Goal: Task Accomplishment & Management: Manage account settings

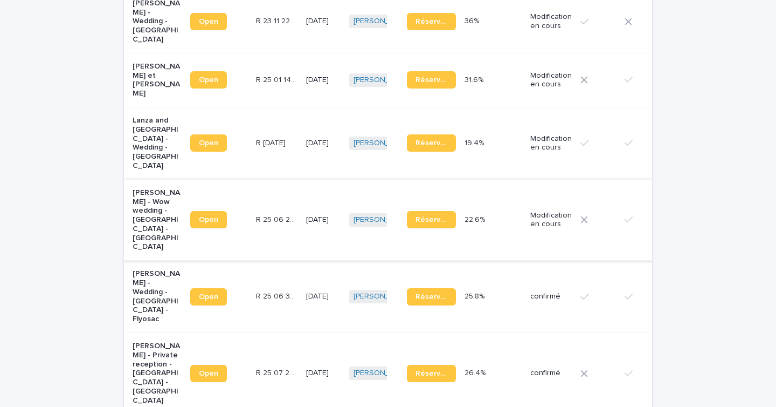
scroll to position [284, 0]
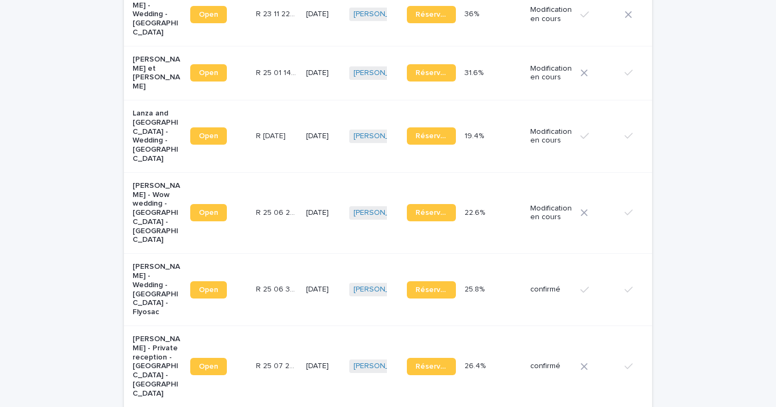
click at [462, 364] on td "26.4% 26.4%" at bounding box center [493, 366] width 66 height 81
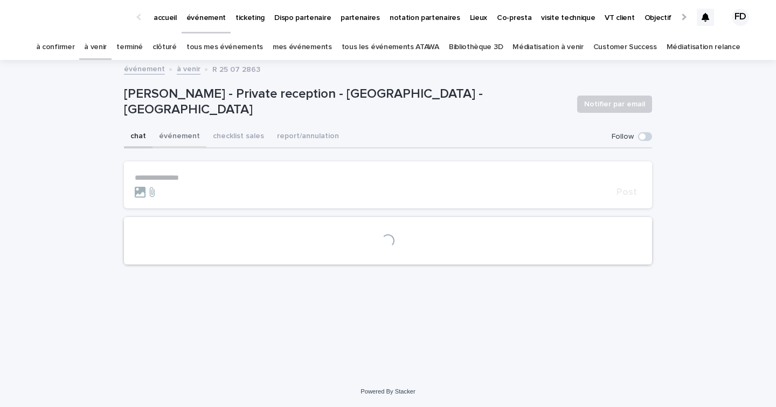
click at [179, 141] on button "événement" at bounding box center [180, 137] width 54 height 23
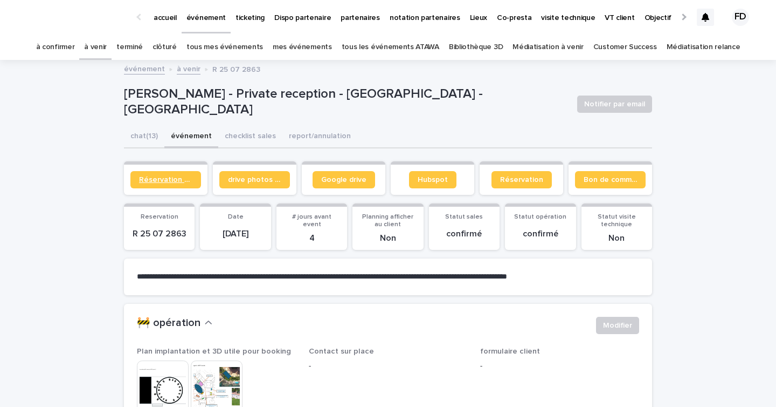
click at [174, 183] on span "Réservation client" at bounding box center [165, 180] width 53 height 8
click at [500, 177] on link "Réservation" at bounding box center [522, 179] width 60 height 17
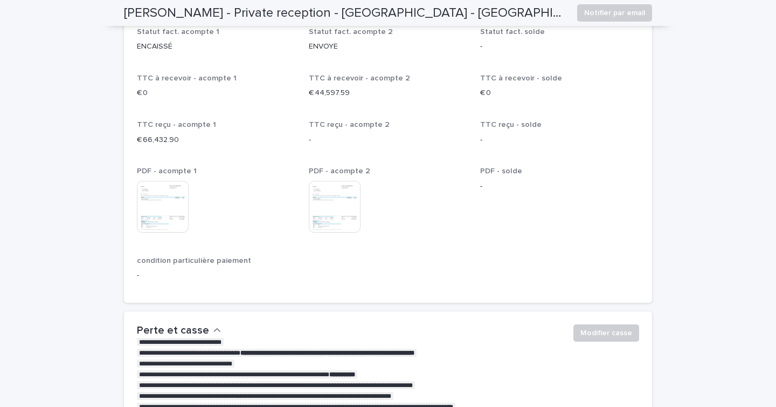
scroll to position [2011, 0]
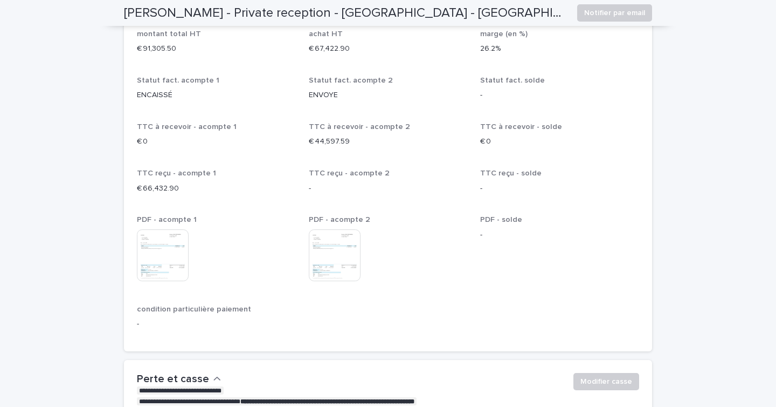
click at [167, 261] on img at bounding box center [163, 255] width 52 height 52
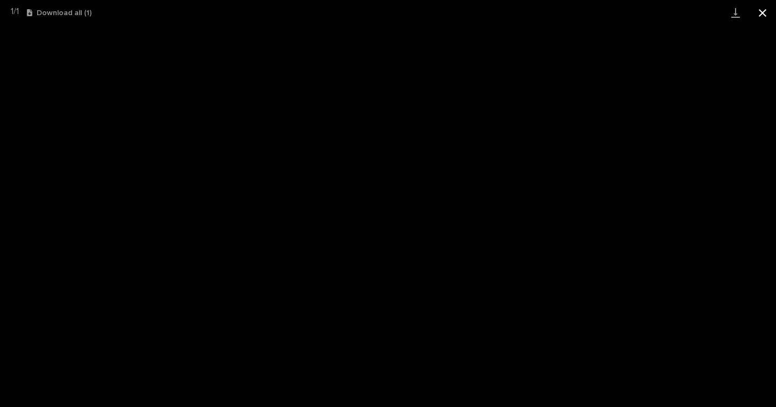
click at [770, 14] on button "Close gallery" at bounding box center [762, 12] width 27 height 25
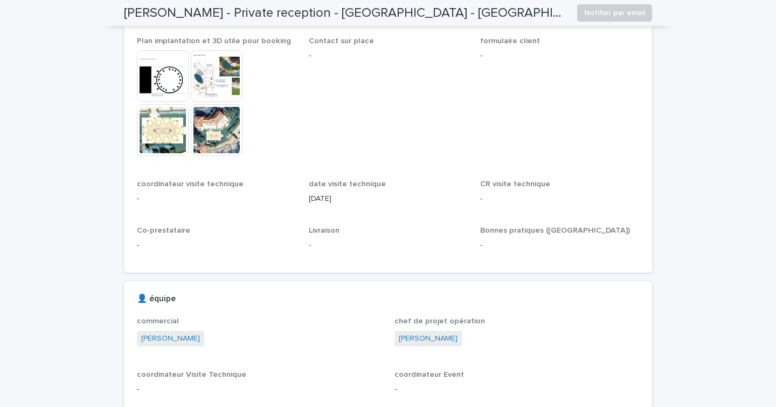
scroll to position [0, 0]
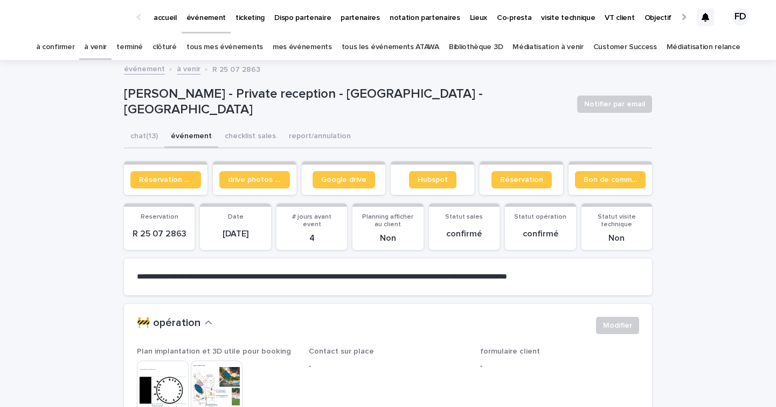
click at [701, 19] on div at bounding box center [705, 17] width 17 height 17
click at [64, 51] on link "à confirmer" at bounding box center [55, 47] width 39 height 25
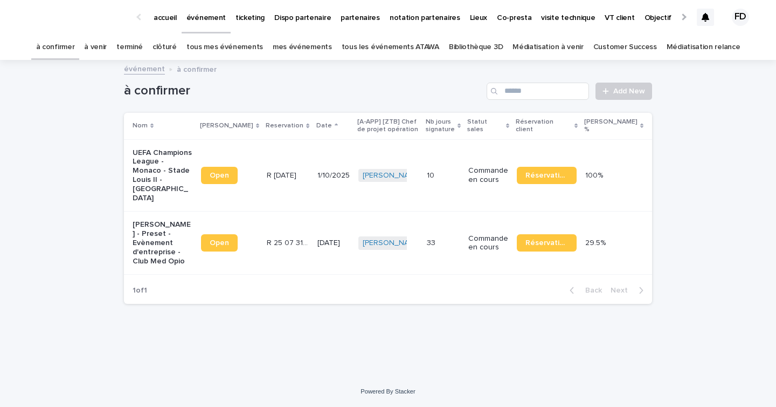
click at [107, 39] on link "à venir" at bounding box center [95, 47] width 23 height 25
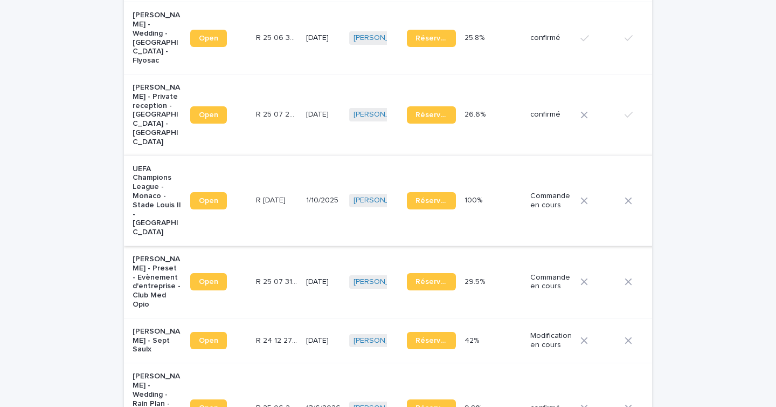
scroll to position [527, 0]
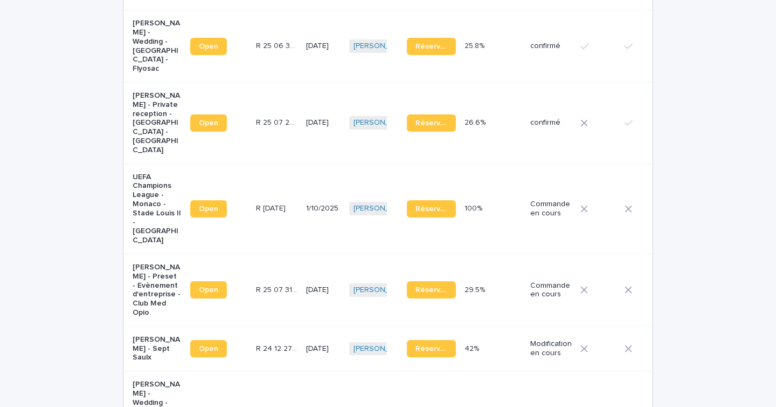
click at [271, 127] on td "R 25 07 2863 R 25 07 2863" at bounding box center [277, 122] width 50 height 81
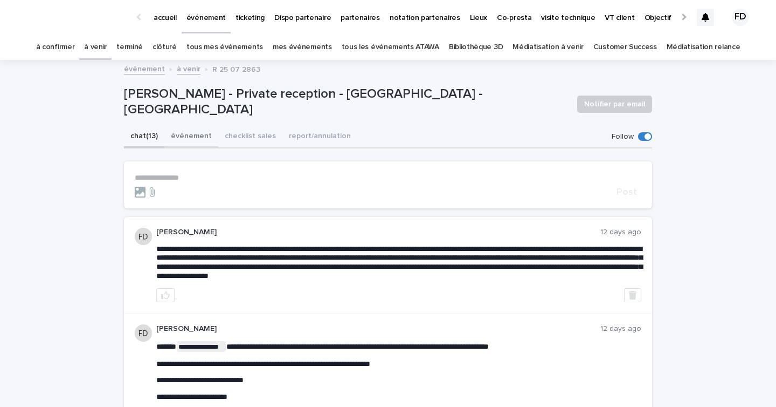
click at [187, 132] on button "événement" at bounding box center [191, 137] width 54 height 23
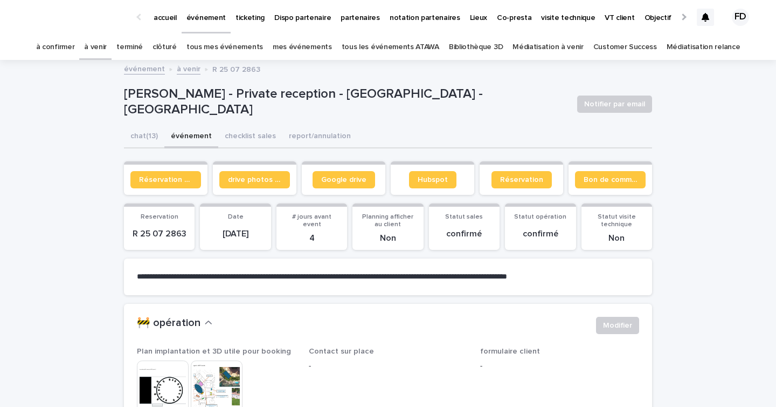
click at [349, 189] on section "Google drive" at bounding box center [344, 177] width 84 height 33
click at [266, 180] on span "drive photos coordinateur" at bounding box center [254, 180] width 53 height 8
click at [153, 181] on span "Réservation client" at bounding box center [165, 180] width 53 height 8
click at [353, 183] on span "Google drive" at bounding box center [343, 180] width 45 height 8
click at [152, 178] on span "Réservation client" at bounding box center [165, 180] width 53 height 8
